Goal: Navigation & Orientation: Find specific page/section

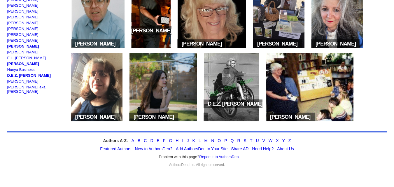
scroll to position [650, 0]
drag, startPoint x: 36, startPoint y: 51, endPoint x: 34, endPoint y: 55, distance: 4.3
copy font "[PERSON_NAME]"
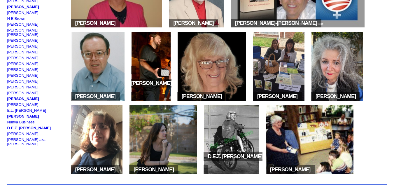
scroll to position [596, 0]
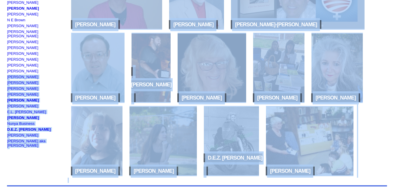
drag, startPoint x: 40, startPoint y: 48, endPoint x: 6, endPoint y: 50, distance: 34.8
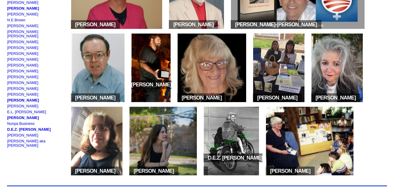
drag, startPoint x: 36, startPoint y: 78, endPoint x: 8, endPoint y: 78, distance: 28.9
copy link "[PERSON_NAME]"
click at [11, 92] on link "[PERSON_NAME]" at bounding box center [22, 94] width 31 height 4
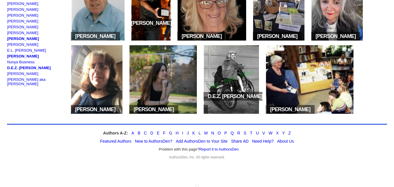
scroll to position [667, 0]
drag, startPoint x: 33, startPoint y: 29, endPoint x: 36, endPoint y: 106, distance: 77.4
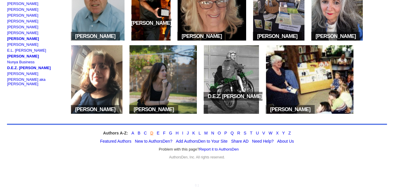
click at [151, 131] on link "D" at bounding box center [151, 133] width 3 height 5
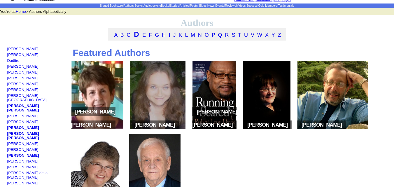
scroll to position [23, 0]
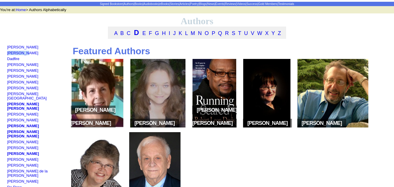
drag, startPoint x: 23, startPoint y: 55, endPoint x: 7, endPoint y: 57, distance: 16.8
copy link "Nancy D."
